Goal: Browse casually

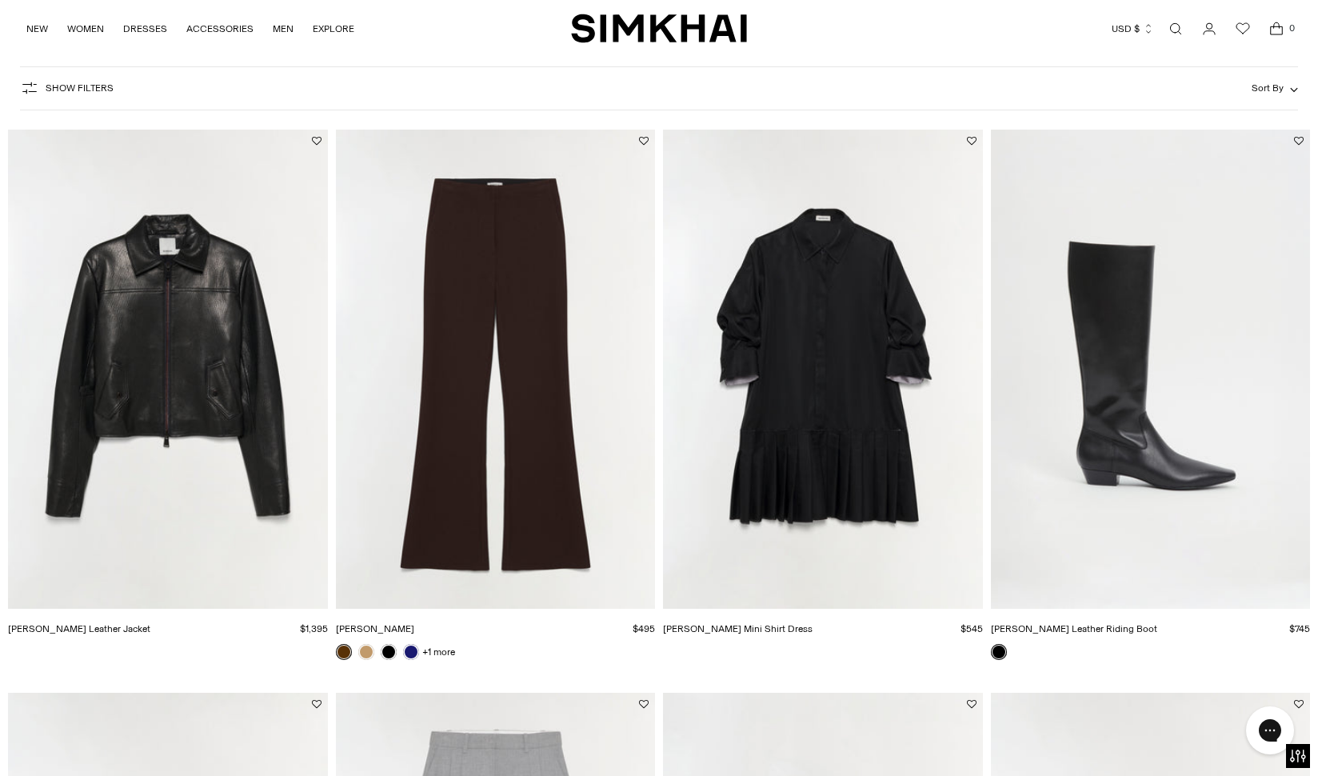
scroll to position [94, 0]
click at [0, 0] on img "Kenna Trouser" at bounding box center [0, 0] width 0 height 0
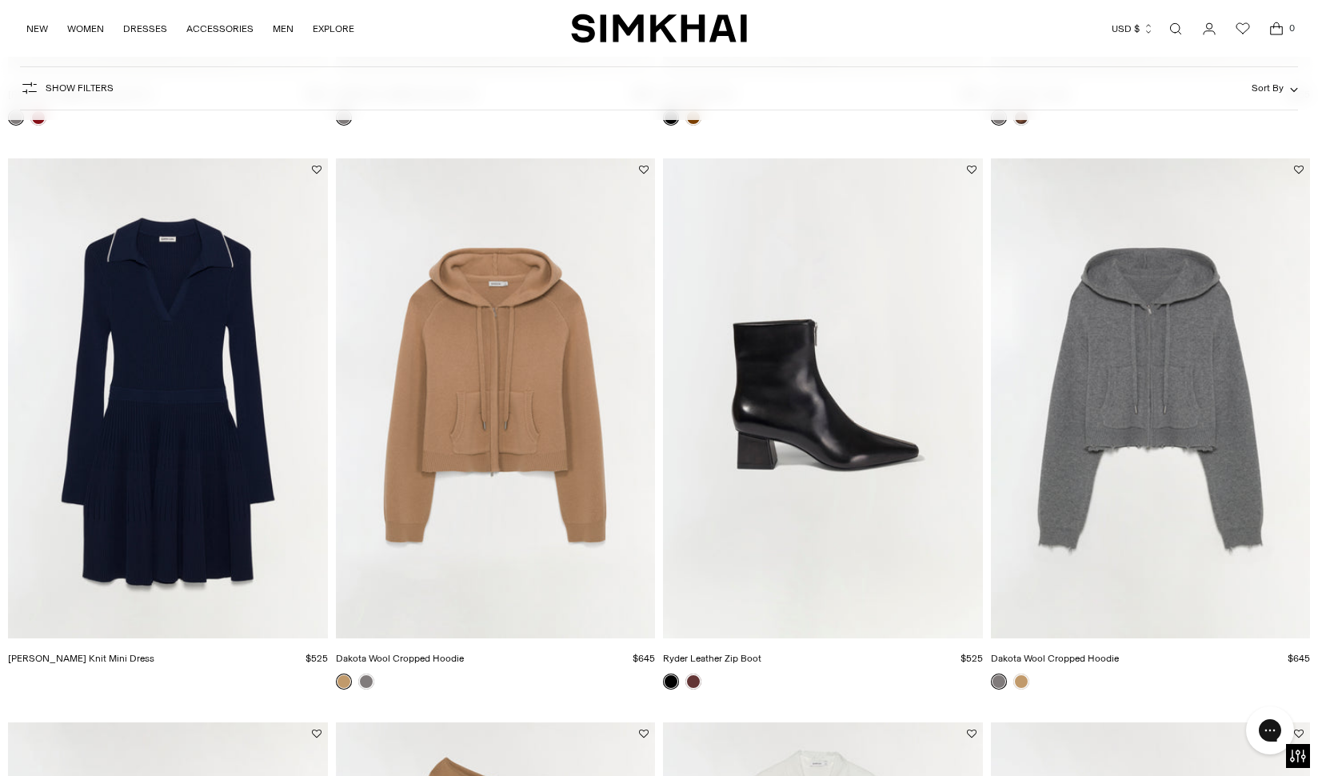
scroll to position [1195, 0]
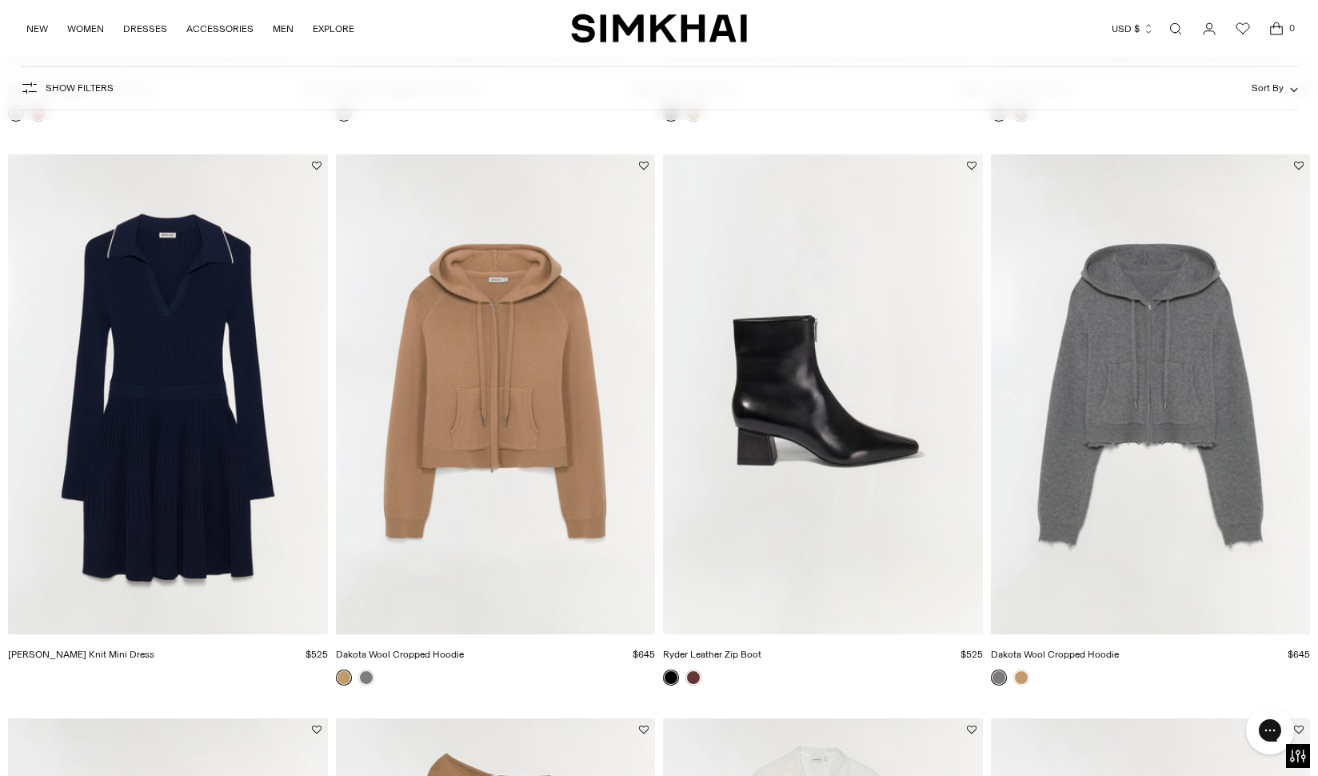
click at [0, 0] on img "Dakota Wool Cropped Hoodie" at bounding box center [0, 0] width 0 height 0
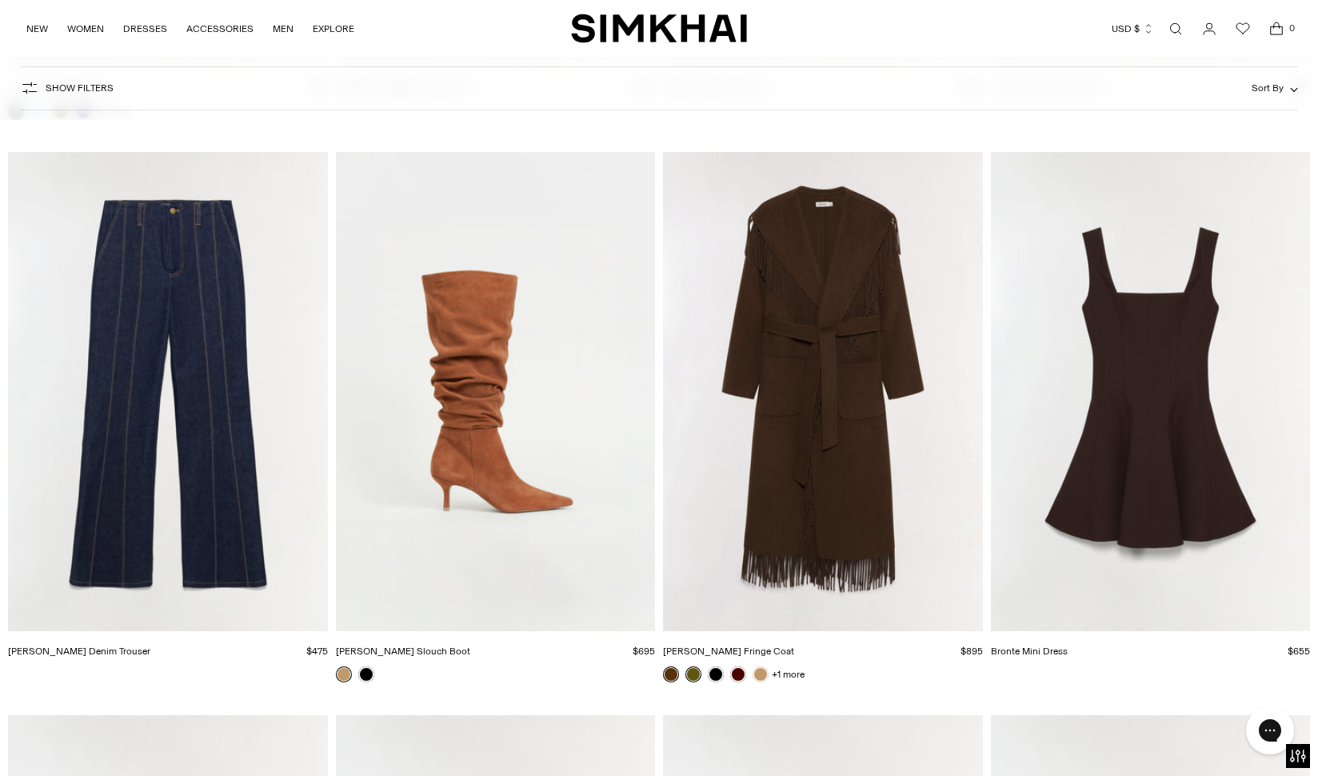
scroll to position [4581, 0]
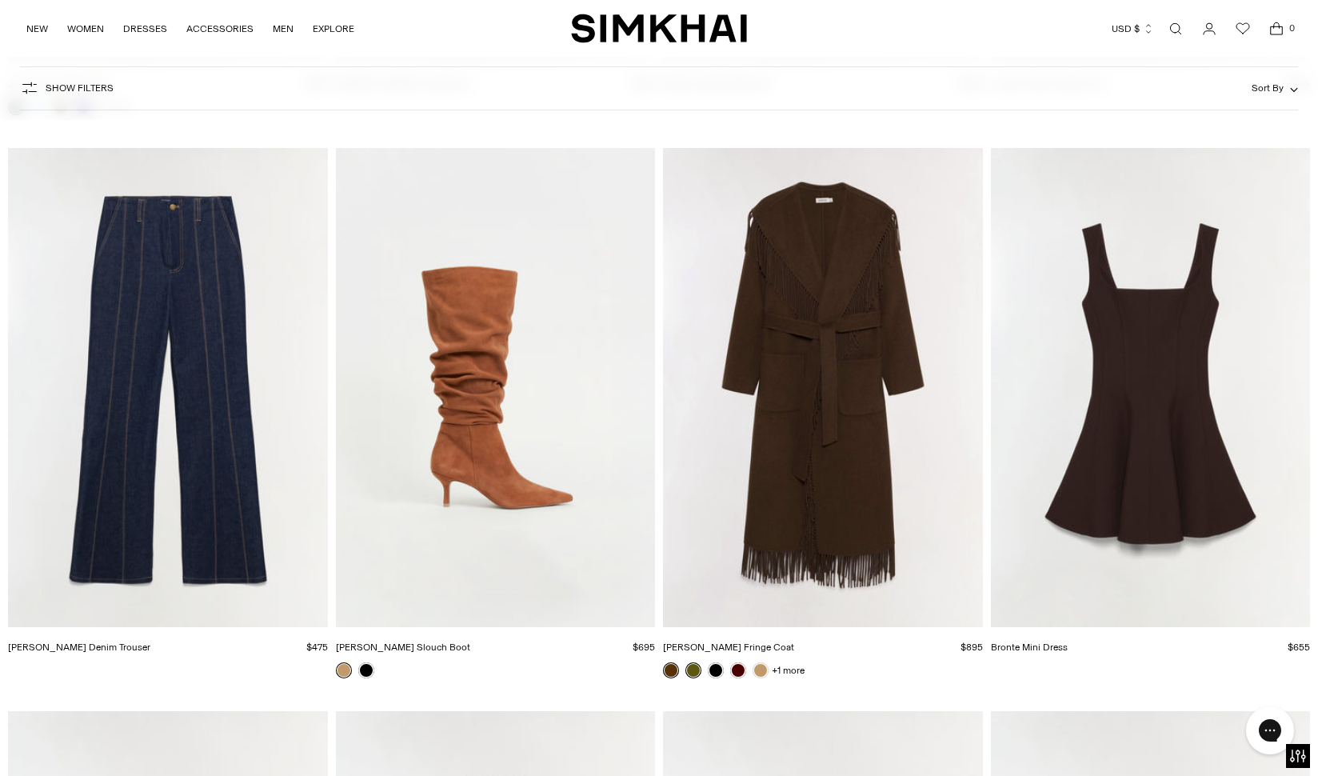
click at [0, 0] on img "Ansel Denim Trouser" at bounding box center [0, 0] width 0 height 0
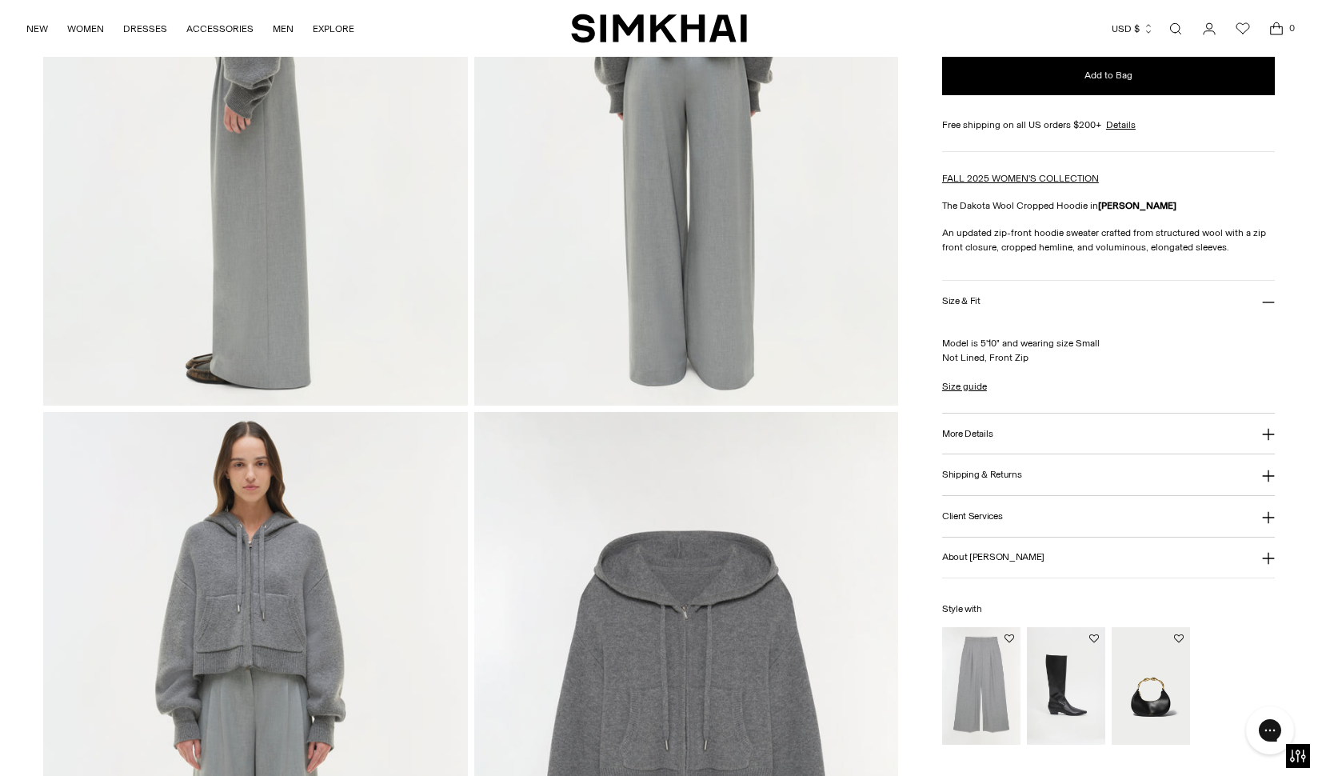
scroll to position [1115, 0]
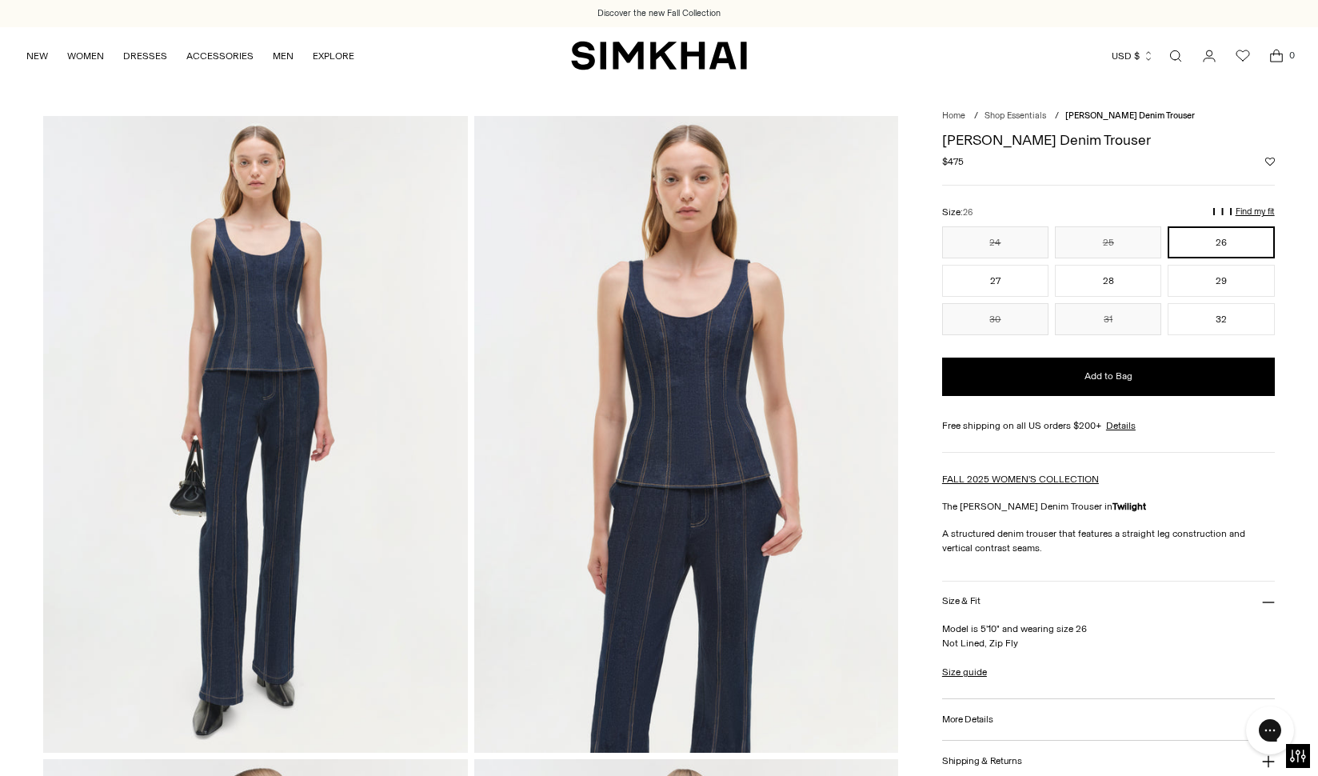
click at [612, 48] on img "SIMKHAI" at bounding box center [659, 55] width 176 height 31
